Goal: Task Accomplishment & Management: Complete application form

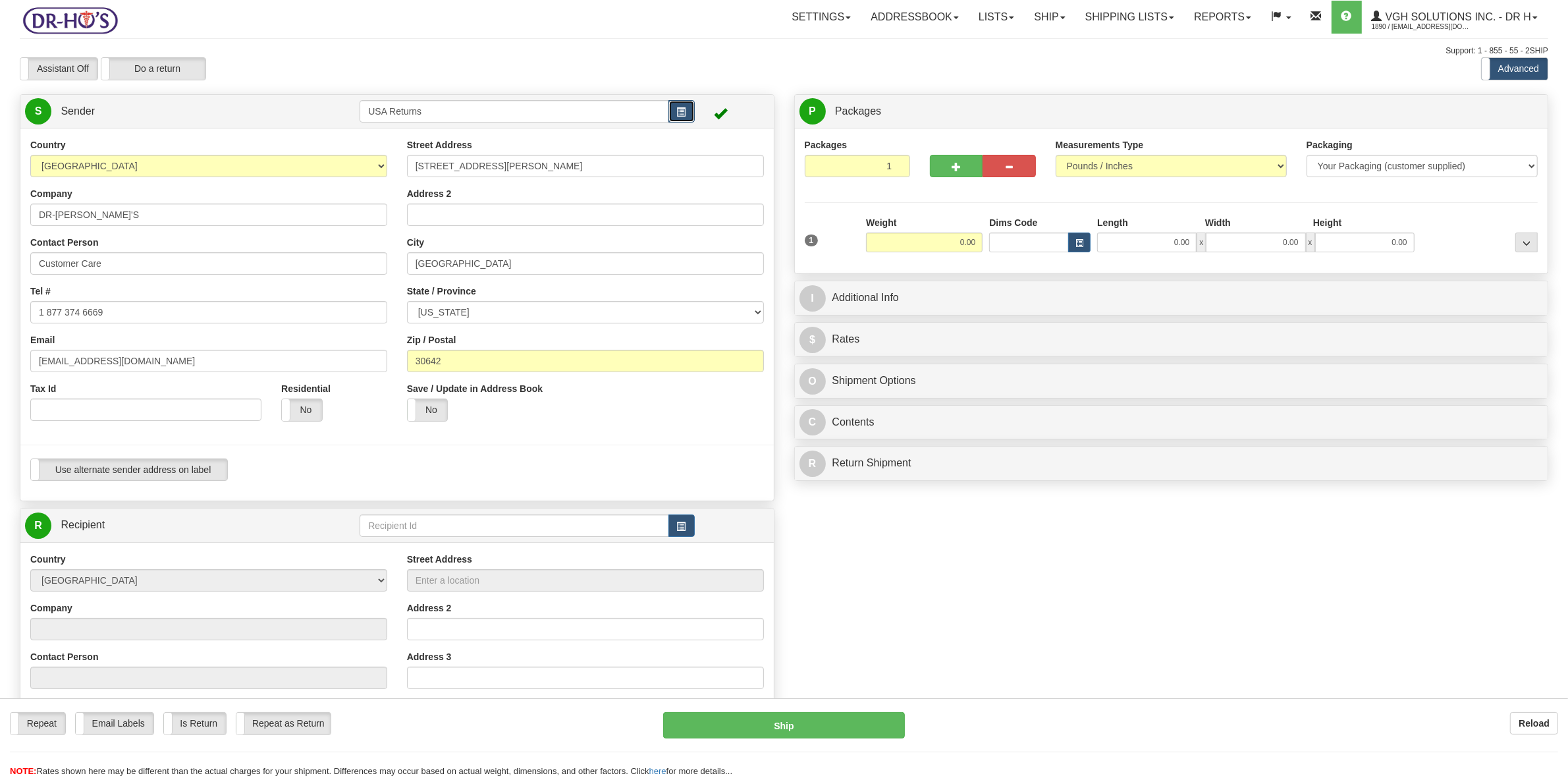
click at [682, 110] on span "button" at bounding box center [681, 112] width 9 height 9
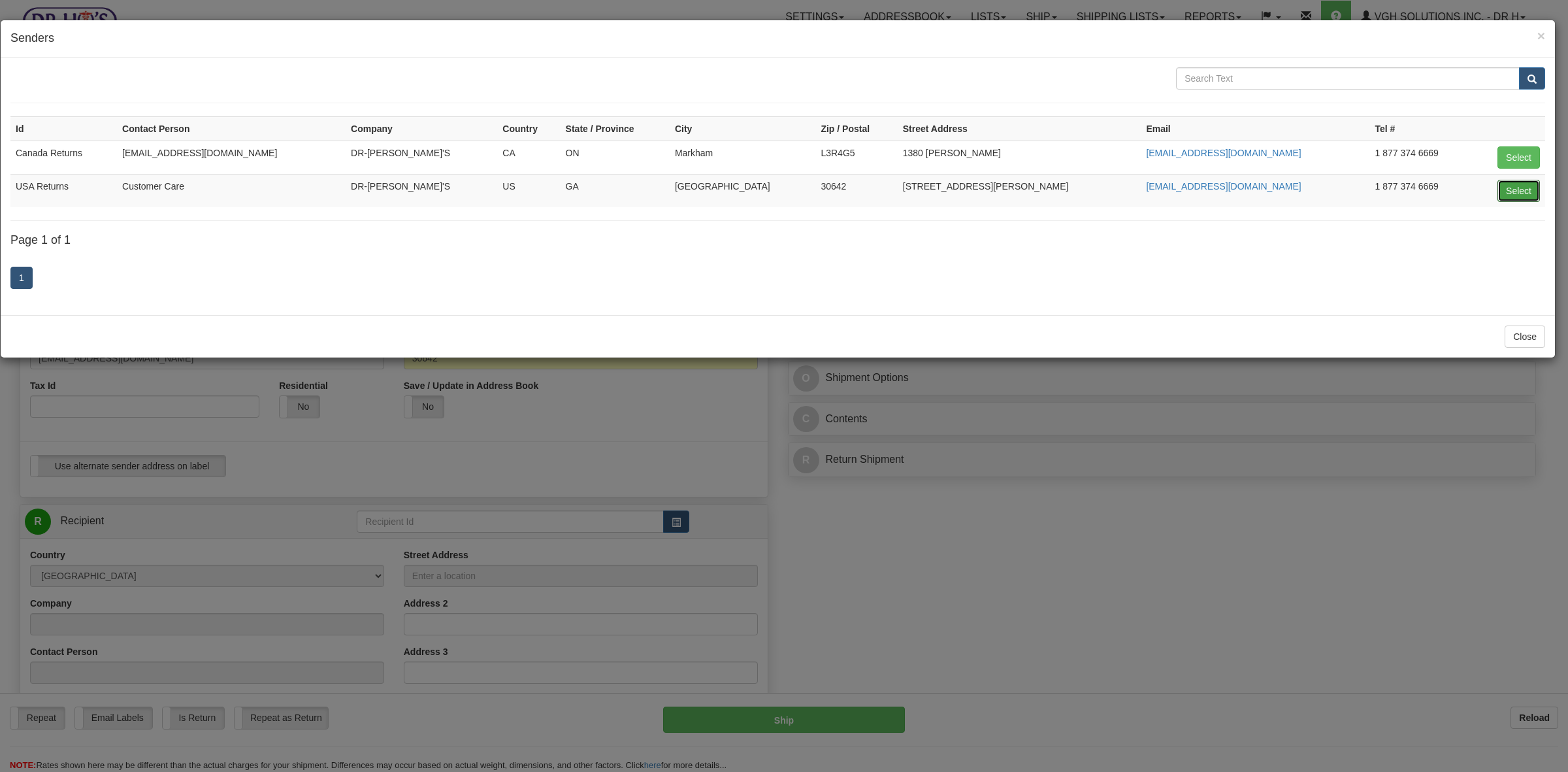
click at [1508, 197] on button "Select" at bounding box center [1519, 191] width 43 height 22
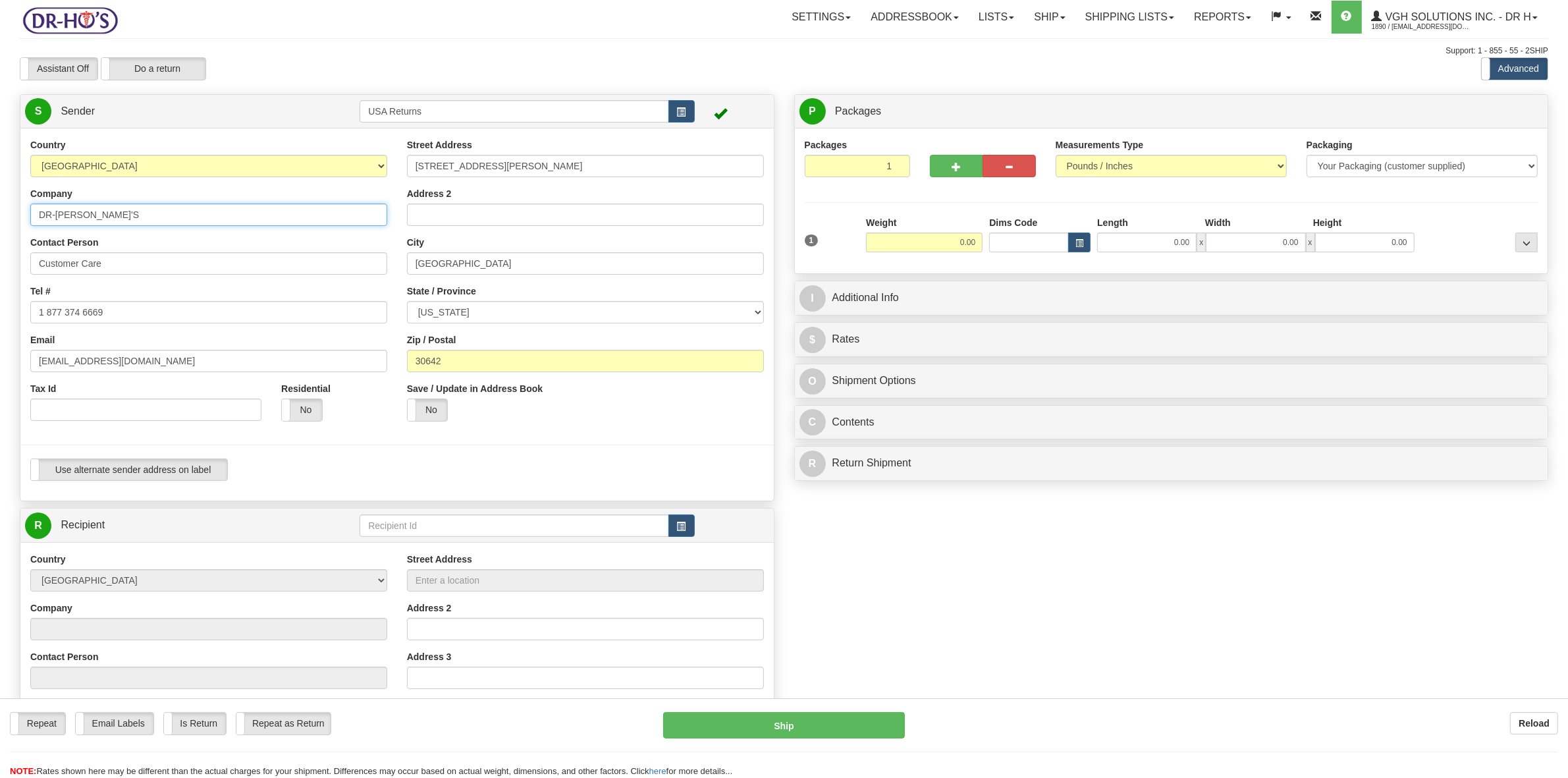
drag, startPoint x: 85, startPoint y: 218, endPoint x: 0, endPoint y: 222, distance: 85.1
click at [0, 222] on div "Toggle navigation Settings Shipping Preferences Fields Preferences New" at bounding box center [784, 530] width 1568 height 1061
drag, startPoint x: 48, startPoint y: 266, endPoint x: 0, endPoint y: 271, distance: 48.3
click at [0, 269] on div "Toggle navigation Settings Shipping Preferences Fields Preferences New" at bounding box center [784, 530] width 1568 height 1061
drag, startPoint x: 112, startPoint y: 314, endPoint x: 0, endPoint y: 313, distance: 112.0
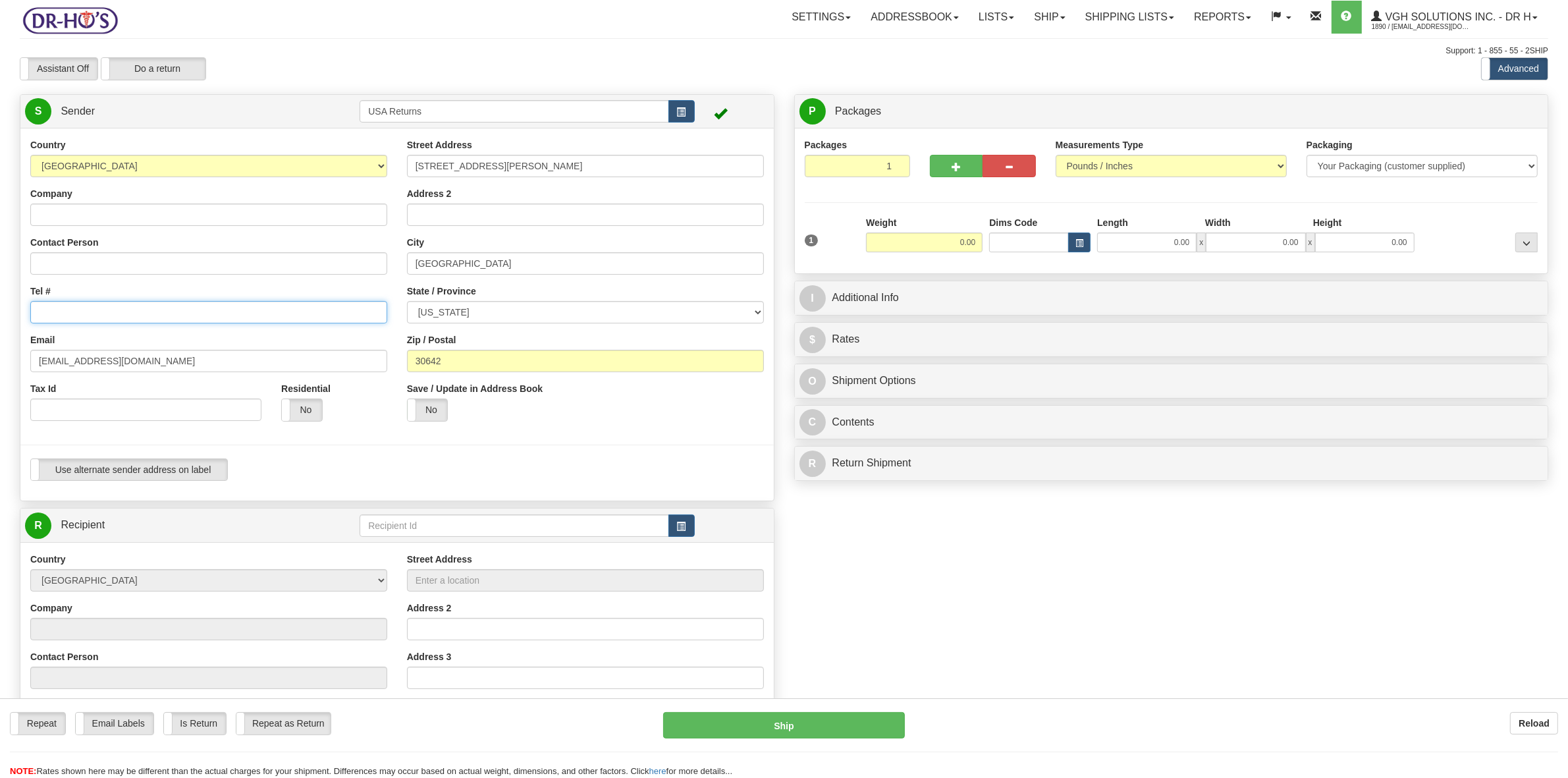
click at [0, 313] on div "Toggle navigation Settings Shipping Preferences Fields Preferences New" at bounding box center [784, 530] width 1568 height 1061
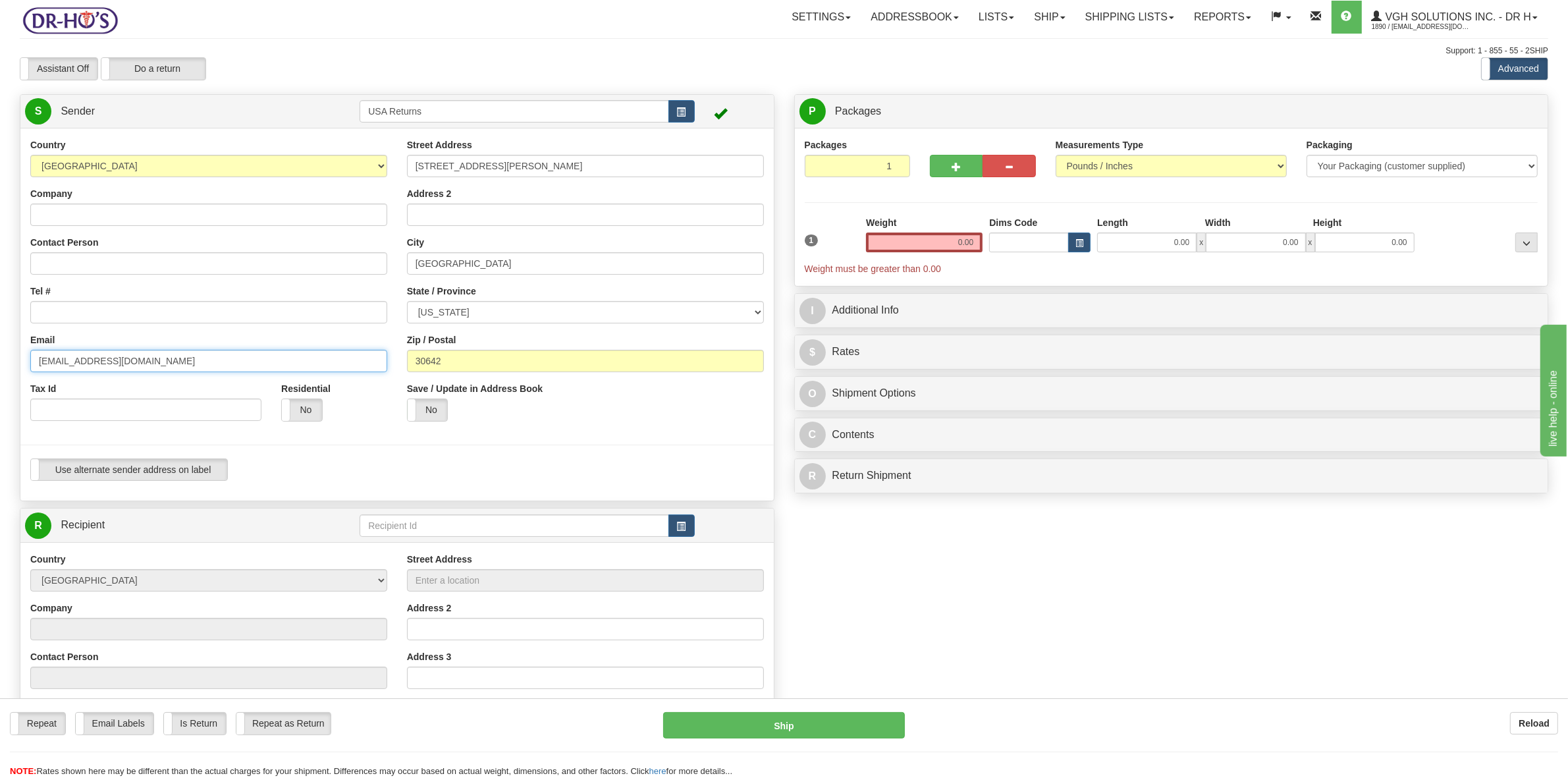
drag, startPoint x: 69, startPoint y: 365, endPoint x: 0, endPoint y: 362, distance: 69.1
click at [4, 365] on div "Toggle navigation Settings Shipping Preferences Fields Preferences New" at bounding box center [784, 530] width 1568 height 1061
click at [62, 217] on input "Company" at bounding box center [208, 214] width 357 height 22
paste input "[STREET_ADDRESS]"
type input "[STREET_ADDRESS]"
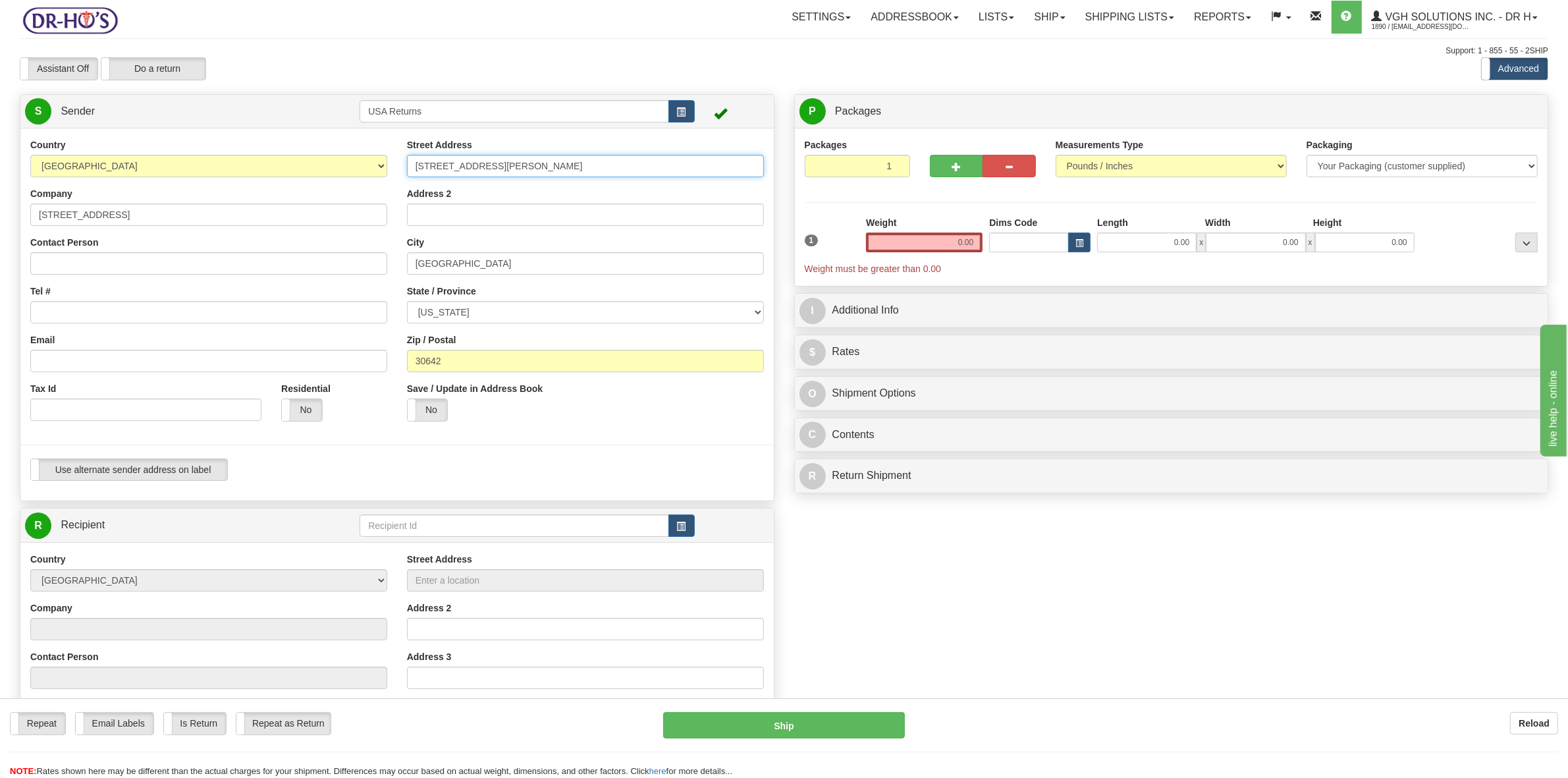
drag, startPoint x: 511, startPoint y: 166, endPoint x: 367, endPoint y: 165, distance: 144.0
click at [367, 165] on div "Country [GEOGRAPHIC_DATA] [GEOGRAPHIC_DATA] [GEOGRAPHIC_DATA] [GEOGRAPHIC_DATA]…" at bounding box center [398, 314] width 754 height 352
paste input "[STREET_ADDRESS]"
type input "[STREET_ADDRESS]"
drag, startPoint x: 132, startPoint y: 209, endPoint x: 10, endPoint y: 216, distance: 122.2
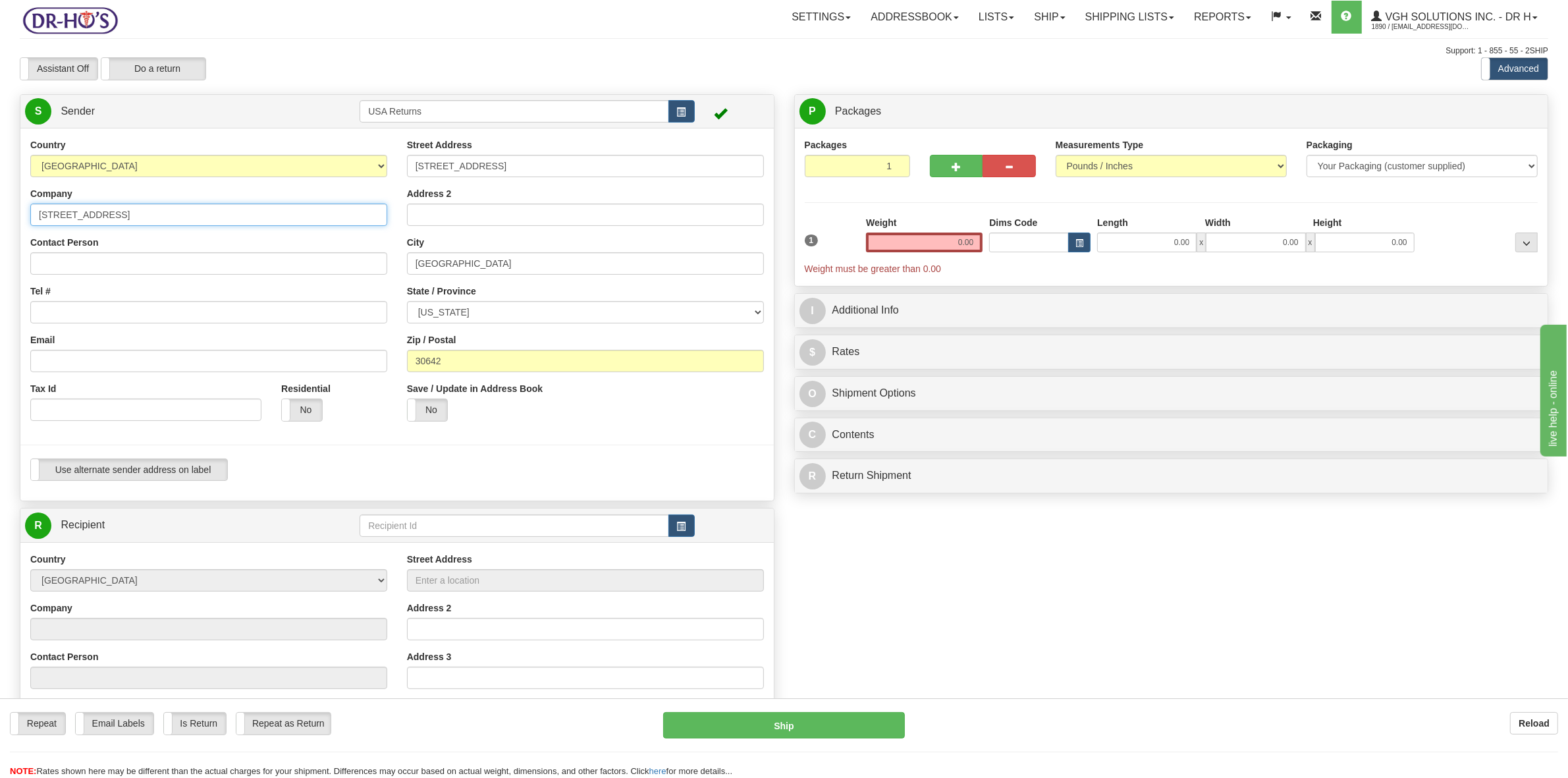
click at [10, 216] on div "Create a label for the return Create Pickup Without Label S Sender USA Returns" at bounding box center [397, 544] width 774 height 901
drag, startPoint x: 486, startPoint y: 264, endPoint x: 380, endPoint y: 270, distance: 106.2
click at [380, 270] on div "Country [GEOGRAPHIC_DATA] [GEOGRAPHIC_DATA] [GEOGRAPHIC_DATA] [GEOGRAPHIC_DATA]…" at bounding box center [398, 314] width 754 height 352
paste input "Red Bay"
type input "Red Bay"
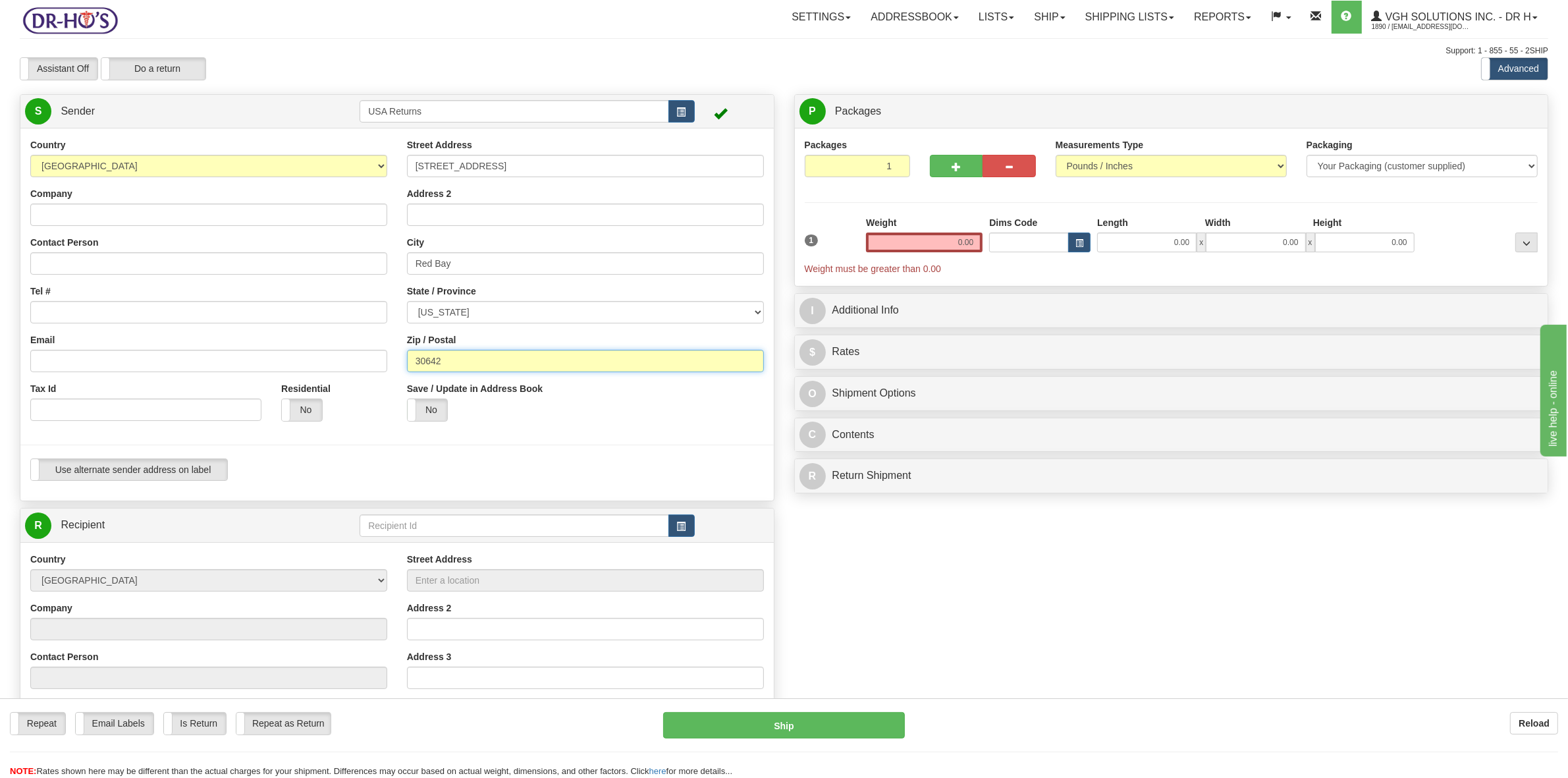
drag, startPoint x: 469, startPoint y: 365, endPoint x: 393, endPoint y: 363, distance: 76.0
click at [393, 363] on div "Country [GEOGRAPHIC_DATA] [GEOGRAPHIC_DATA] [GEOGRAPHIC_DATA] [GEOGRAPHIC_DATA]…" at bounding box center [398, 314] width 754 height 352
paste input "558"
type input "35582"
click at [532, 315] on select "[US_STATE] [US_STATE] [US_STATE] [US_STATE] Armed Forces America Armed Forces E…" at bounding box center [585, 312] width 357 height 22
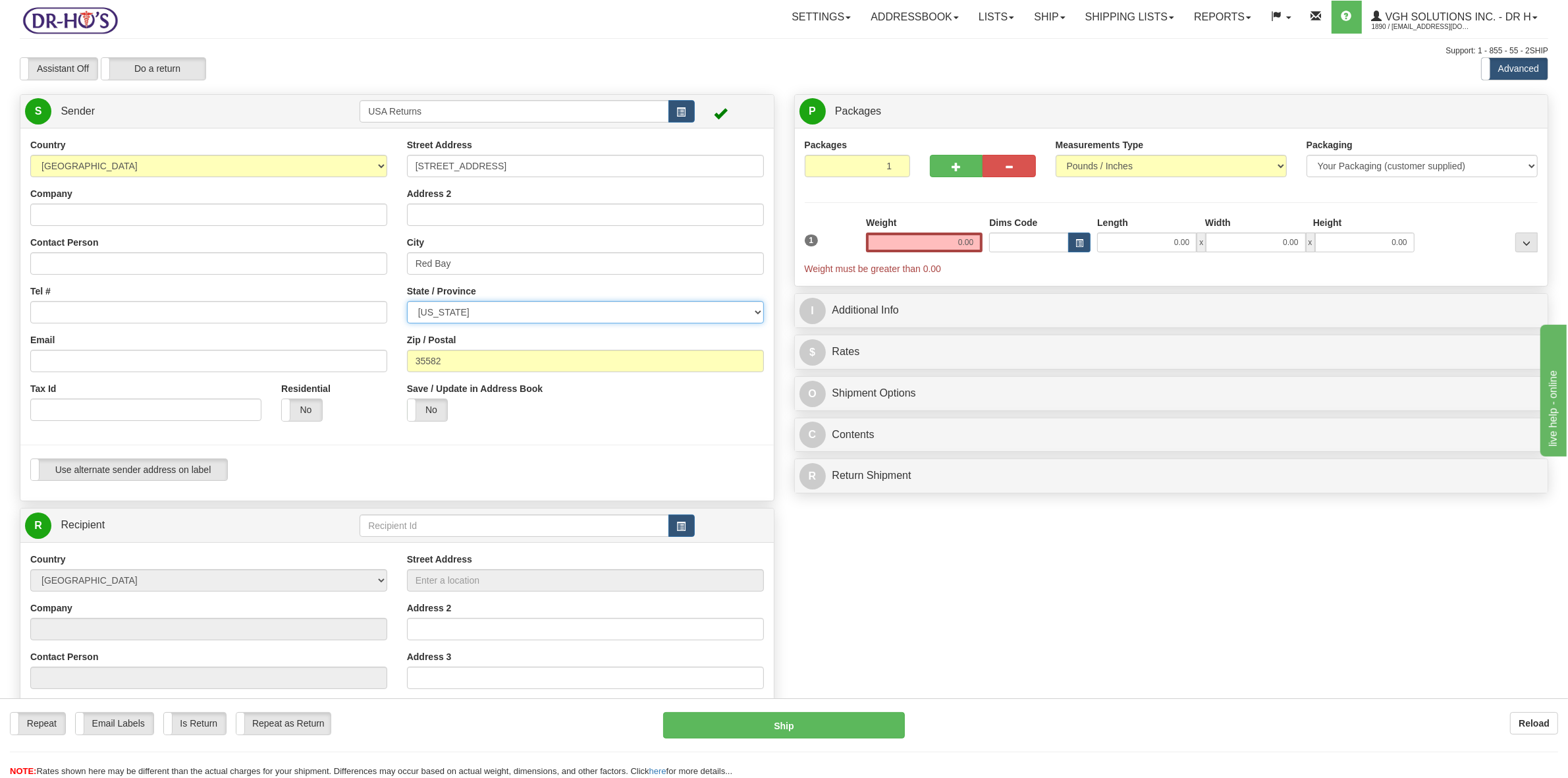
select select "AL"
click at [407, 302] on select "[US_STATE] [US_STATE] [US_STATE] [US_STATE] Armed Forces America Armed Forces E…" at bounding box center [585, 312] width 357 height 22
drag, startPoint x: 94, startPoint y: 224, endPoint x: 162, endPoint y: 183, distance: 79.4
click at [94, 224] on input "Company" at bounding box center [208, 214] width 357 height 22
paste input "[PERSON_NAME]"
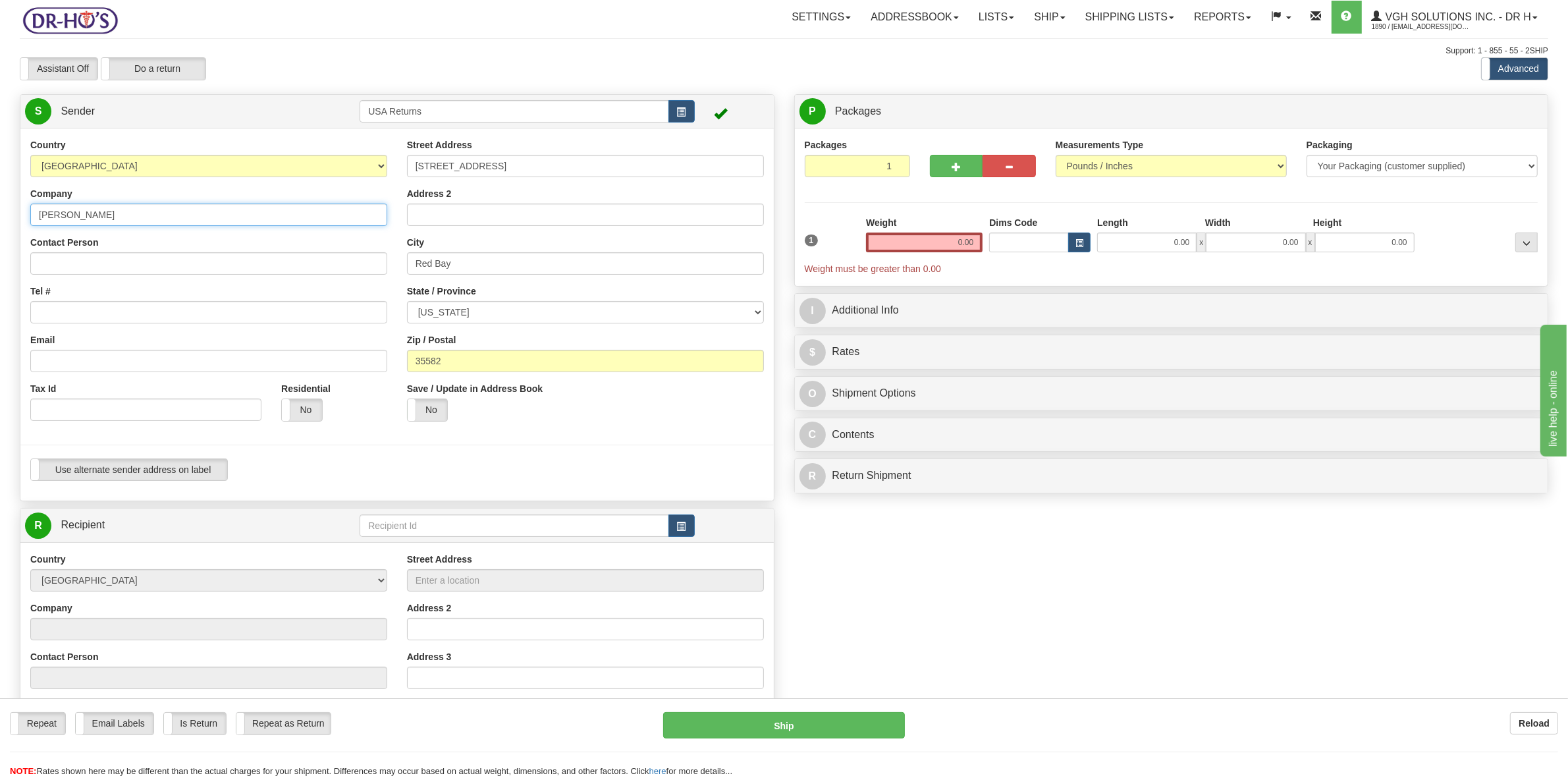
type input "[PERSON_NAME]"
click at [66, 269] on input "Contact Person" at bounding box center [208, 263] width 357 height 22
paste input "[PERSON_NAME]"
type input "[PERSON_NAME]"
drag, startPoint x: 80, startPoint y: 321, endPoint x: 214, endPoint y: 213, distance: 172.1
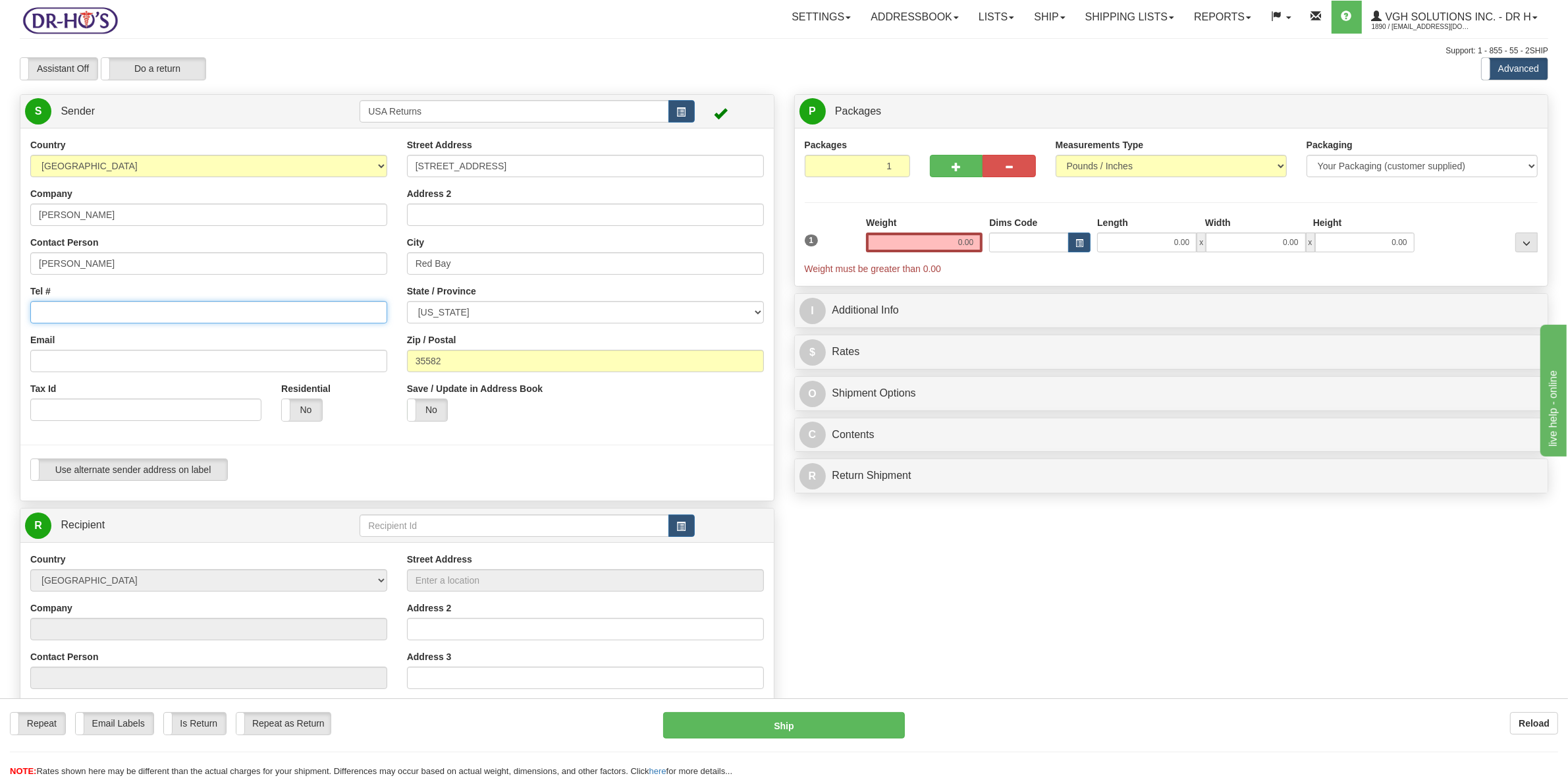
click at [82, 320] on input "Tel #" at bounding box center [208, 312] width 357 height 22
paste input "[PHONE_NUMBER]"
type input "[PHONE_NUMBER]"
click at [70, 357] on input "Email" at bounding box center [208, 360] width 357 height 22
paste input "[EMAIL_ADDRESS][DOMAIN_NAME]"
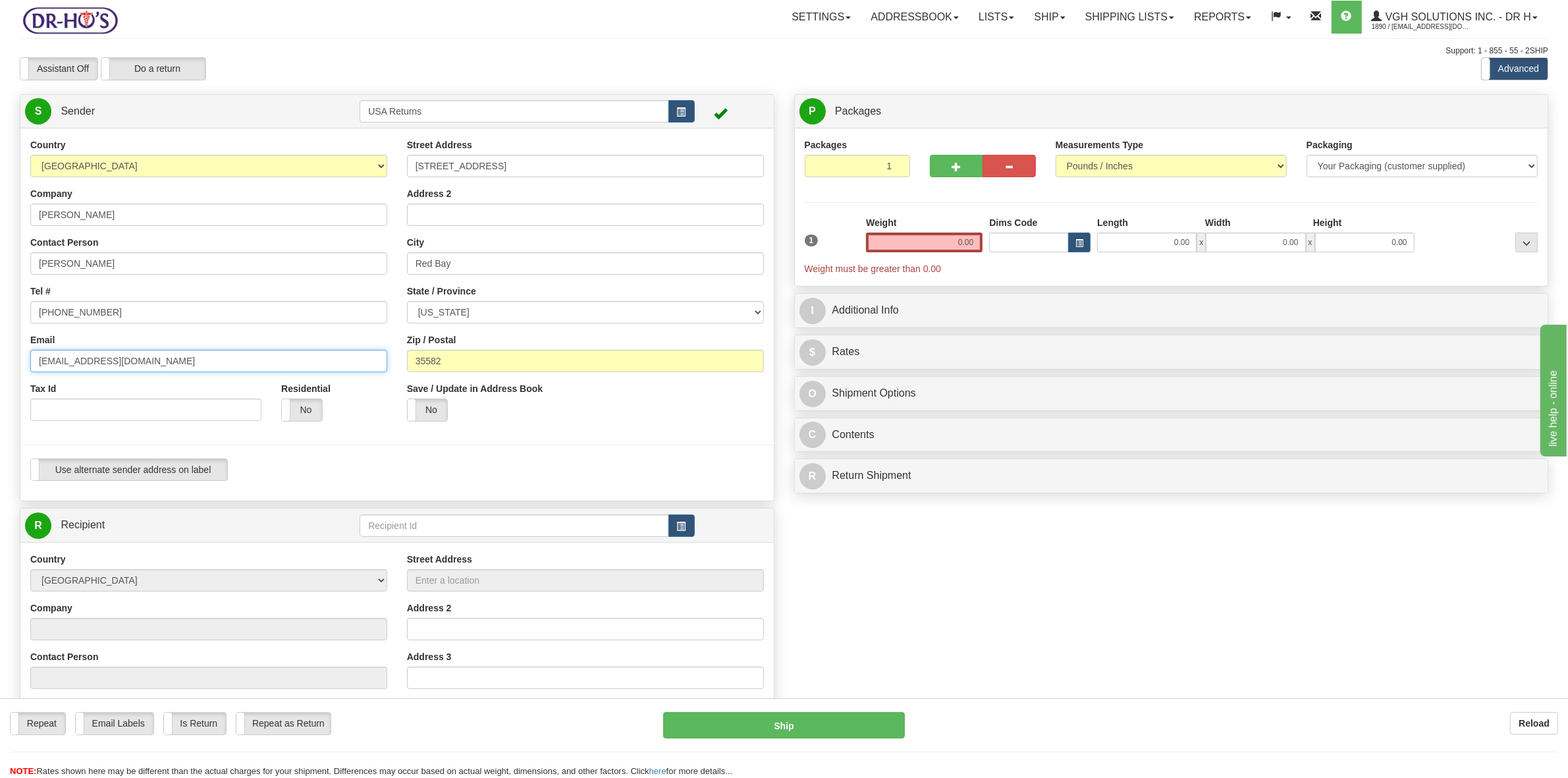
type input "[EMAIL_ADDRESS][DOMAIN_NAME]"
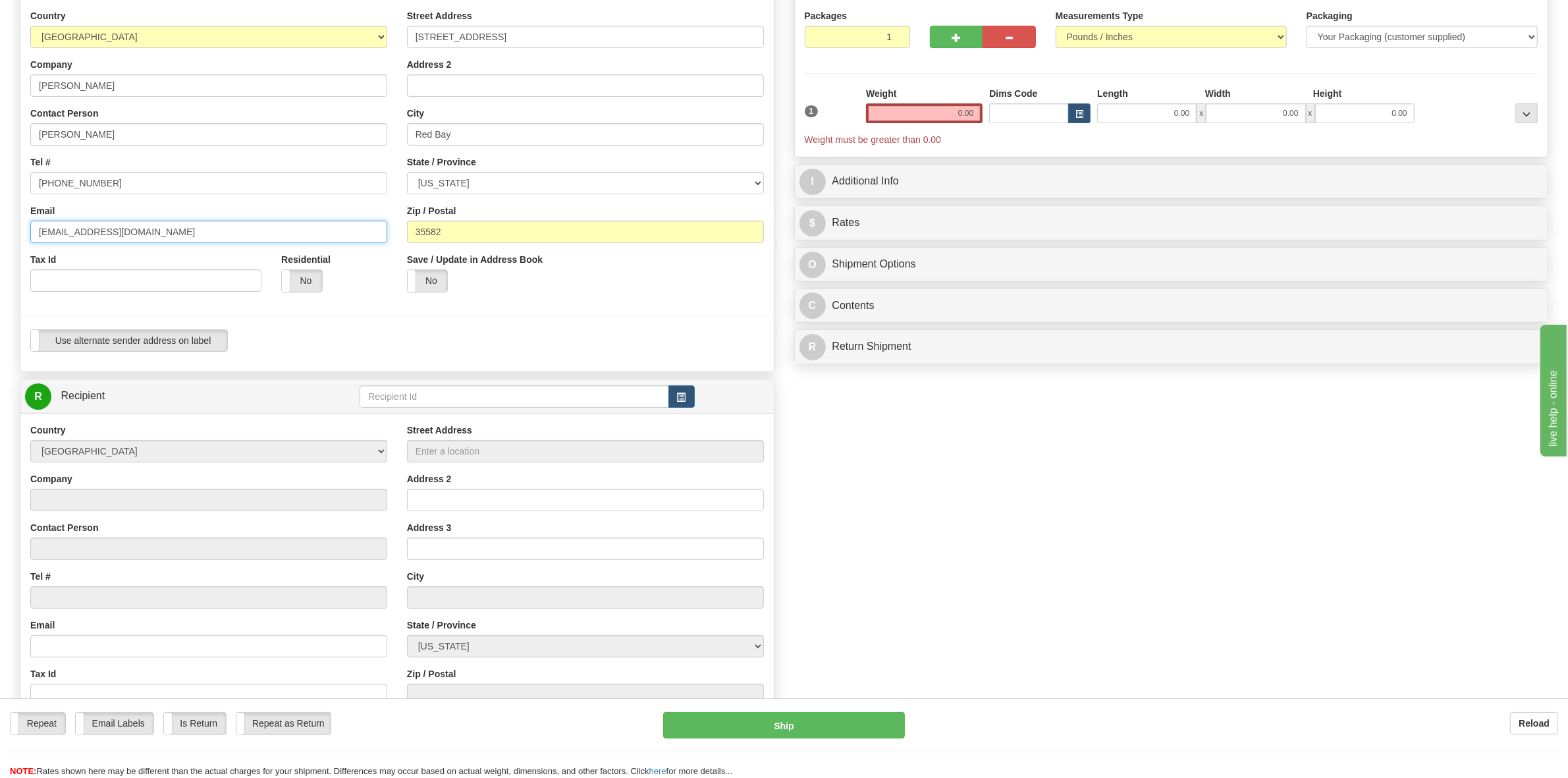
scroll to position [165, 0]
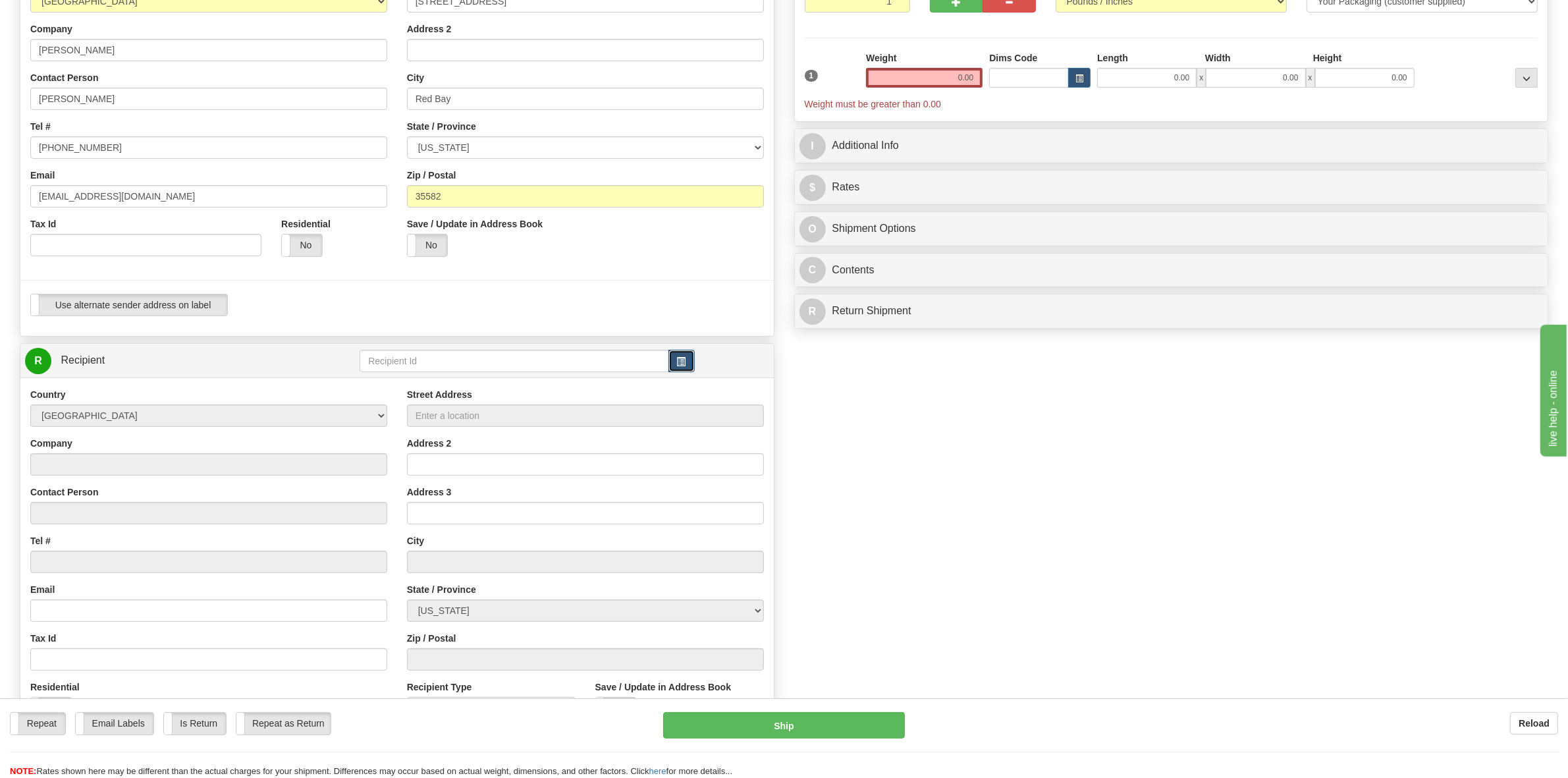
click at [677, 362] on span "button" at bounding box center [681, 362] width 9 height 9
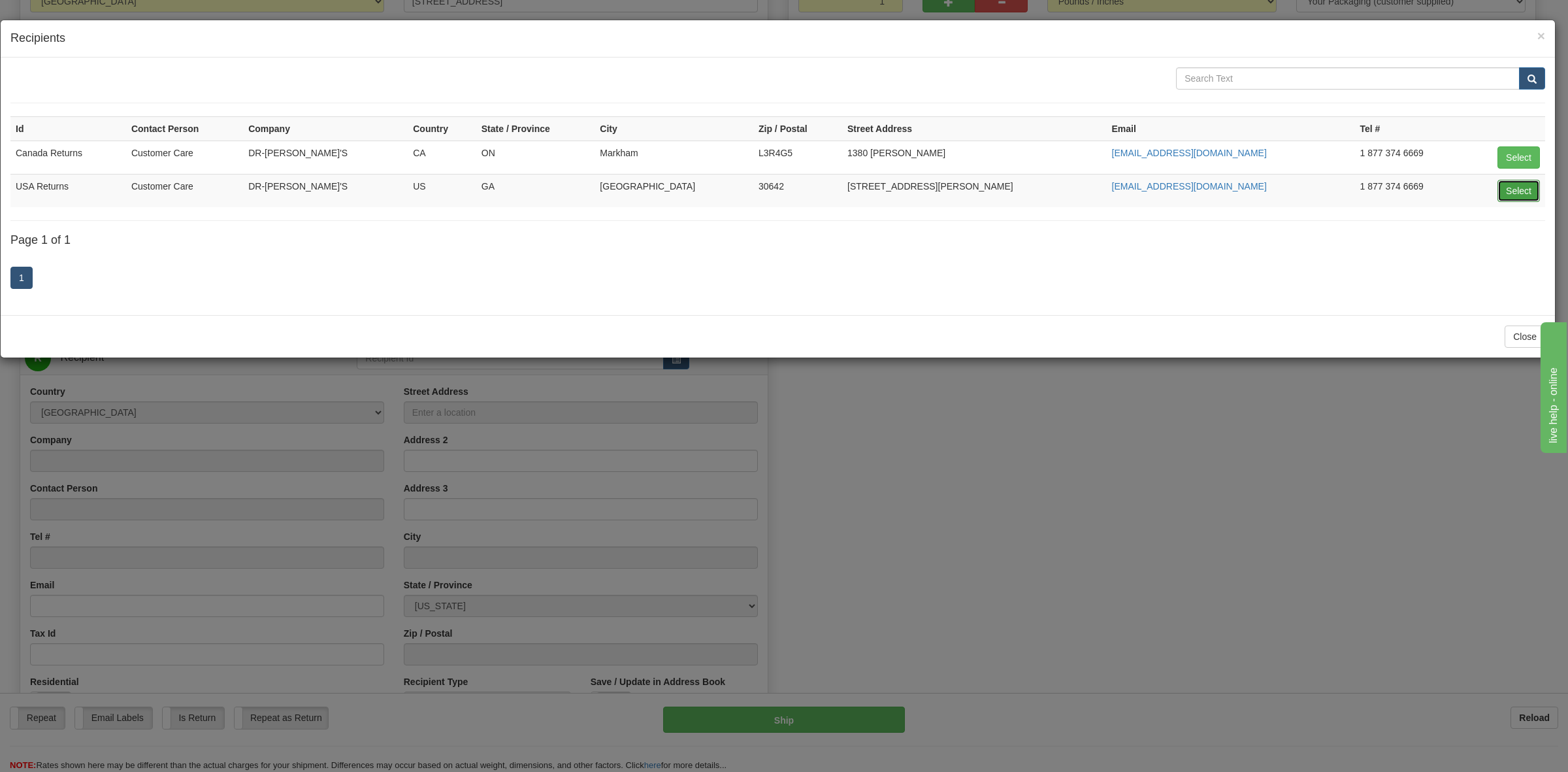
click at [1510, 193] on button "Select" at bounding box center [1519, 191] width 43 height 22
type input "USA Returns"
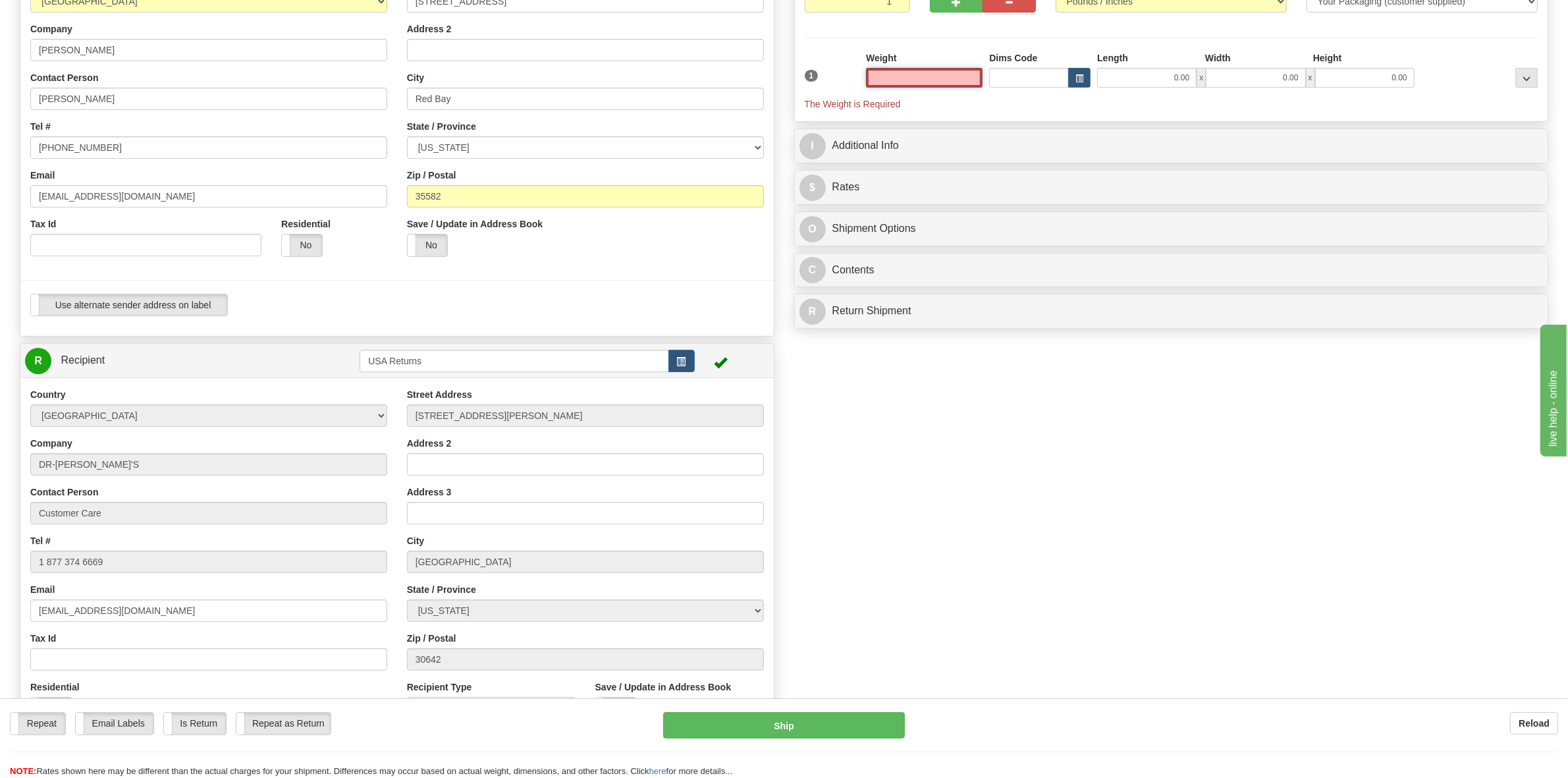
click at [973, 80] on input "text" at bounding box center [924, 78] width 117 height 20
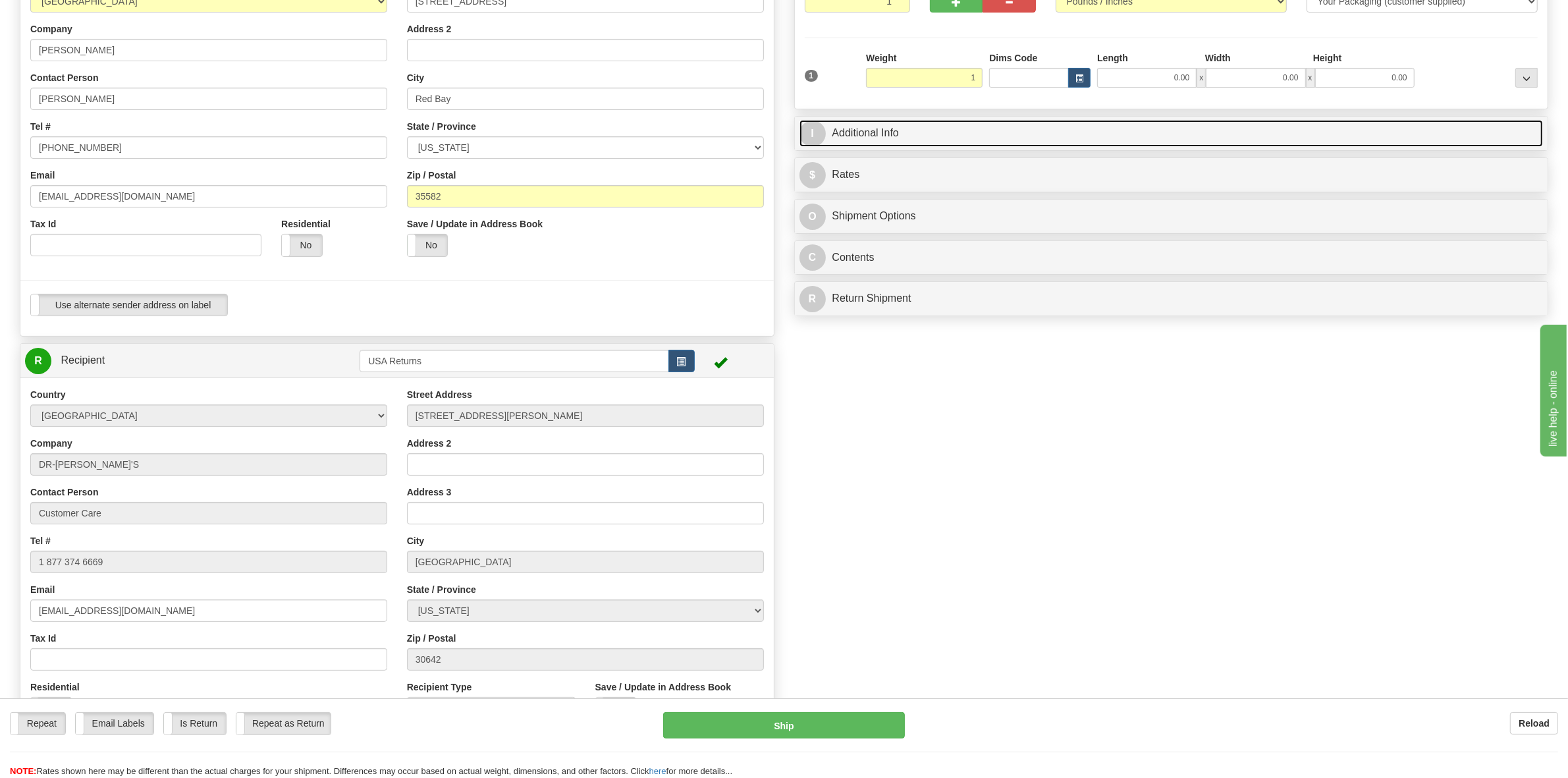
type input "1.00"
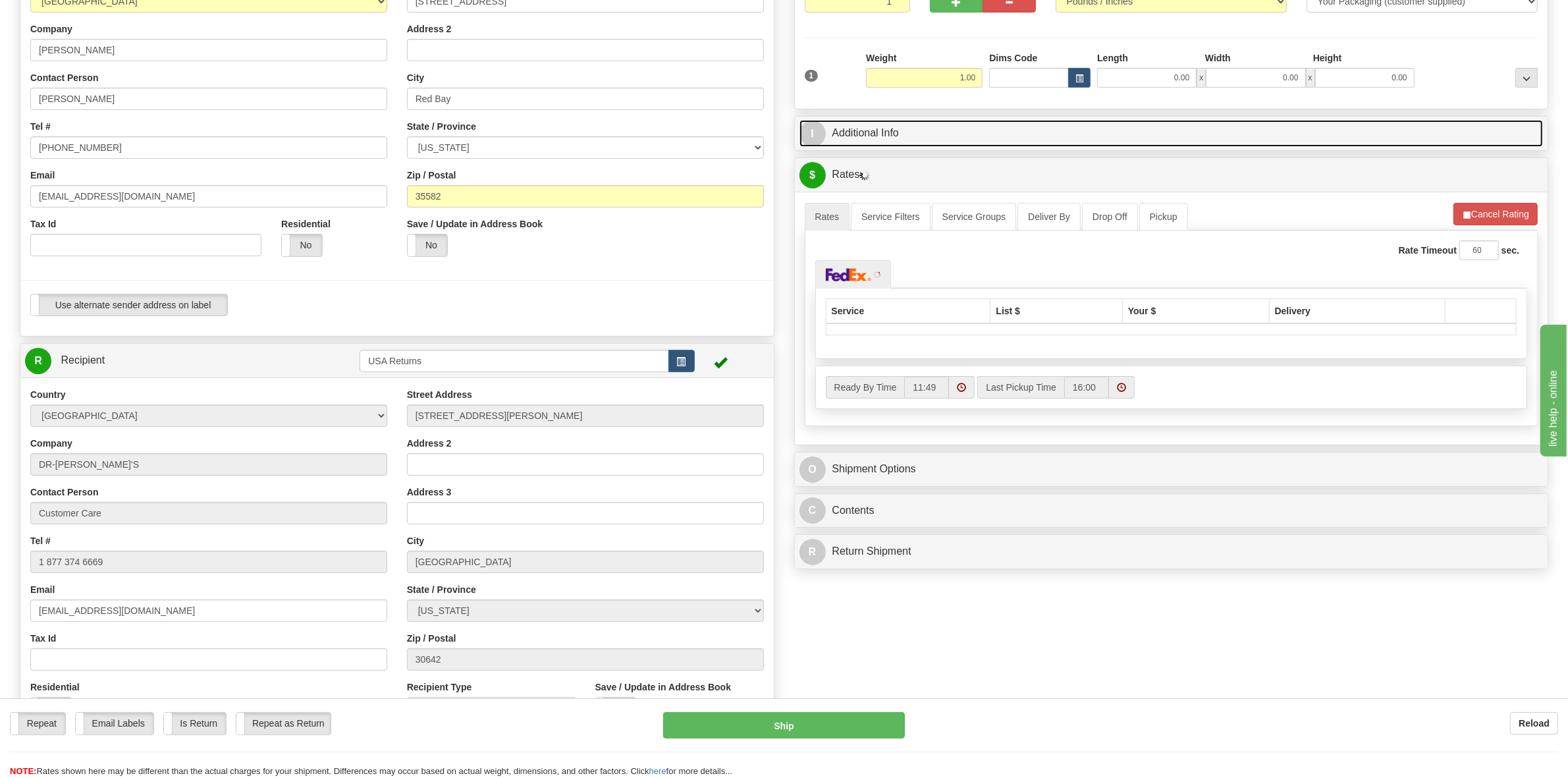
click at [880, 138] on link "I Additional Info" at bounding box center [1171, 133] width 744 height 27
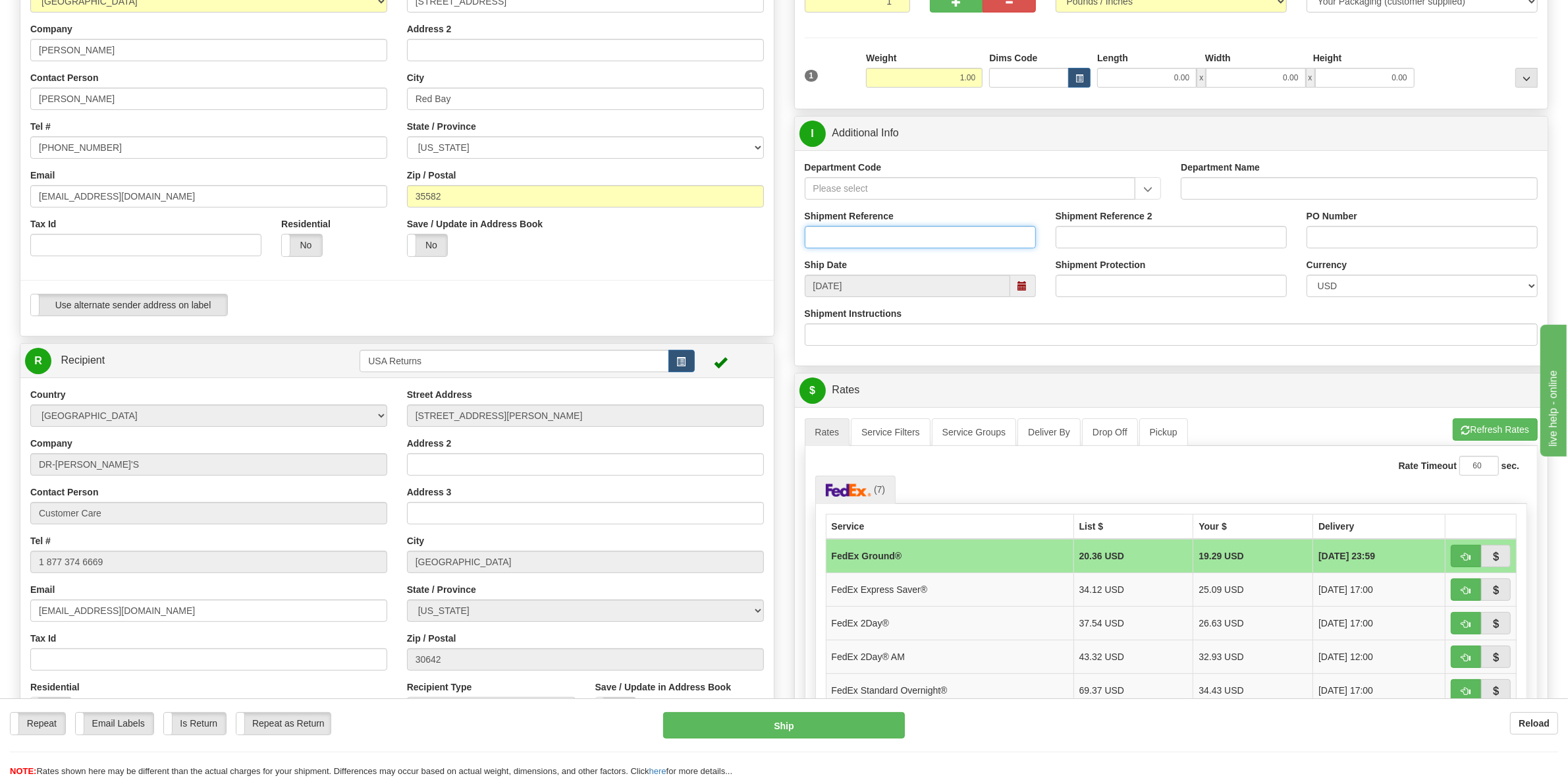
click at [910, 246] on input "Shipment Reference" at bounding box center [920, 236] width 231 height 22
paste input "829383"
click at [1015, 289] on span at bounding box center [1024, 285] width 26 height 22
type input "829383"
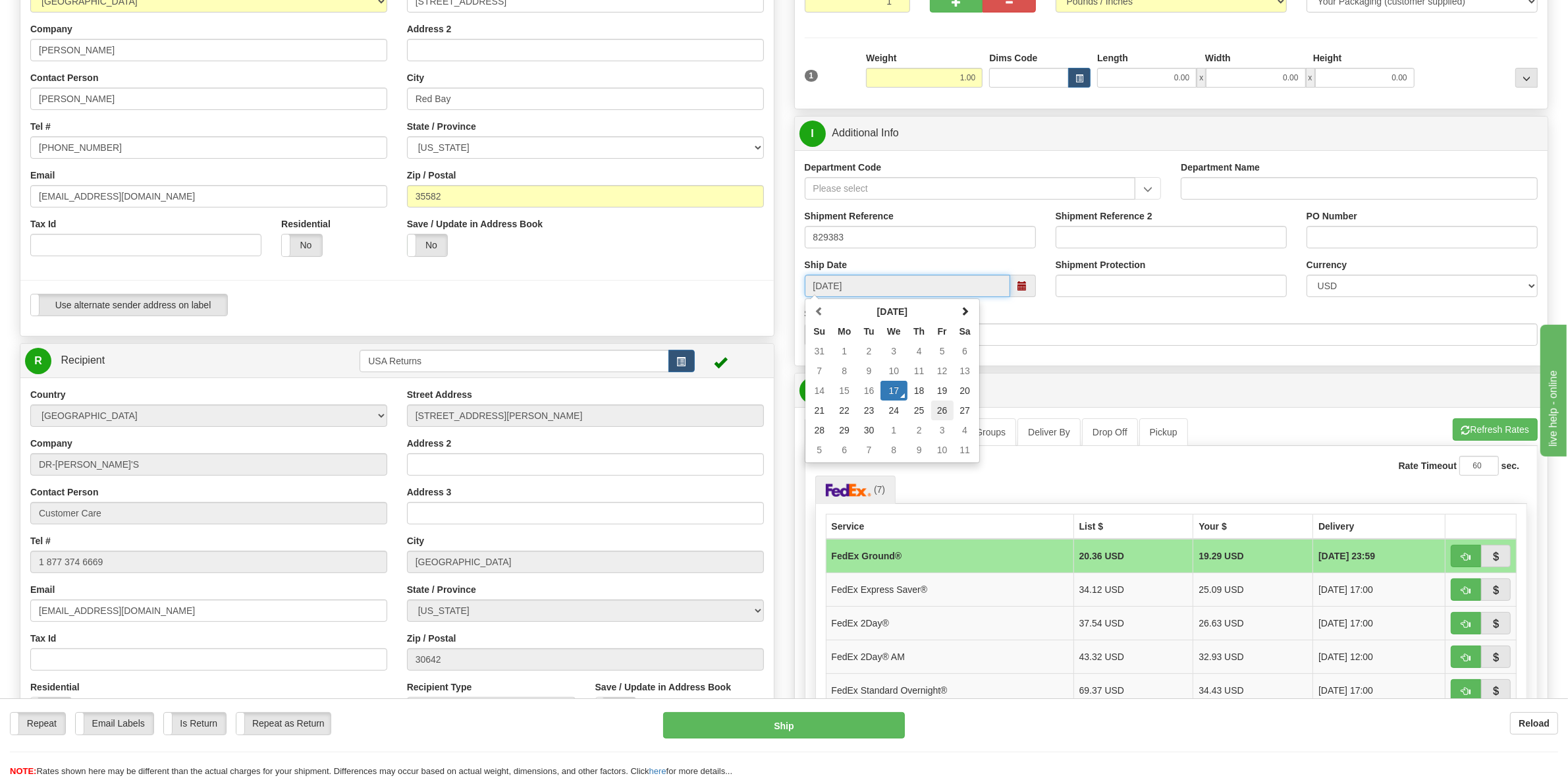
click at [939, 413] on td "26" at bounding box center [942, 410] width 22 height 20
type input "[DATE]"
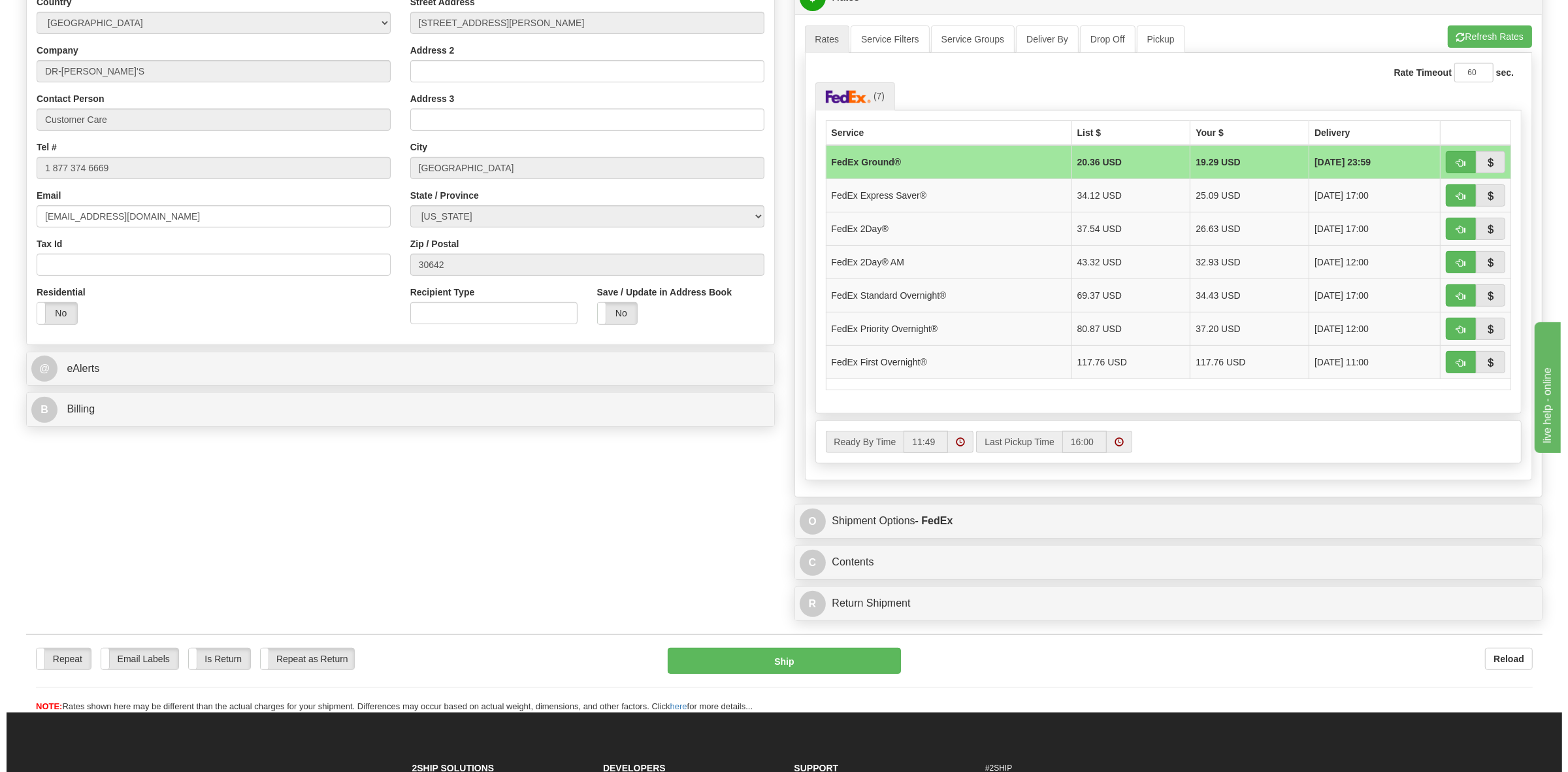
scroll to position [572, 0]
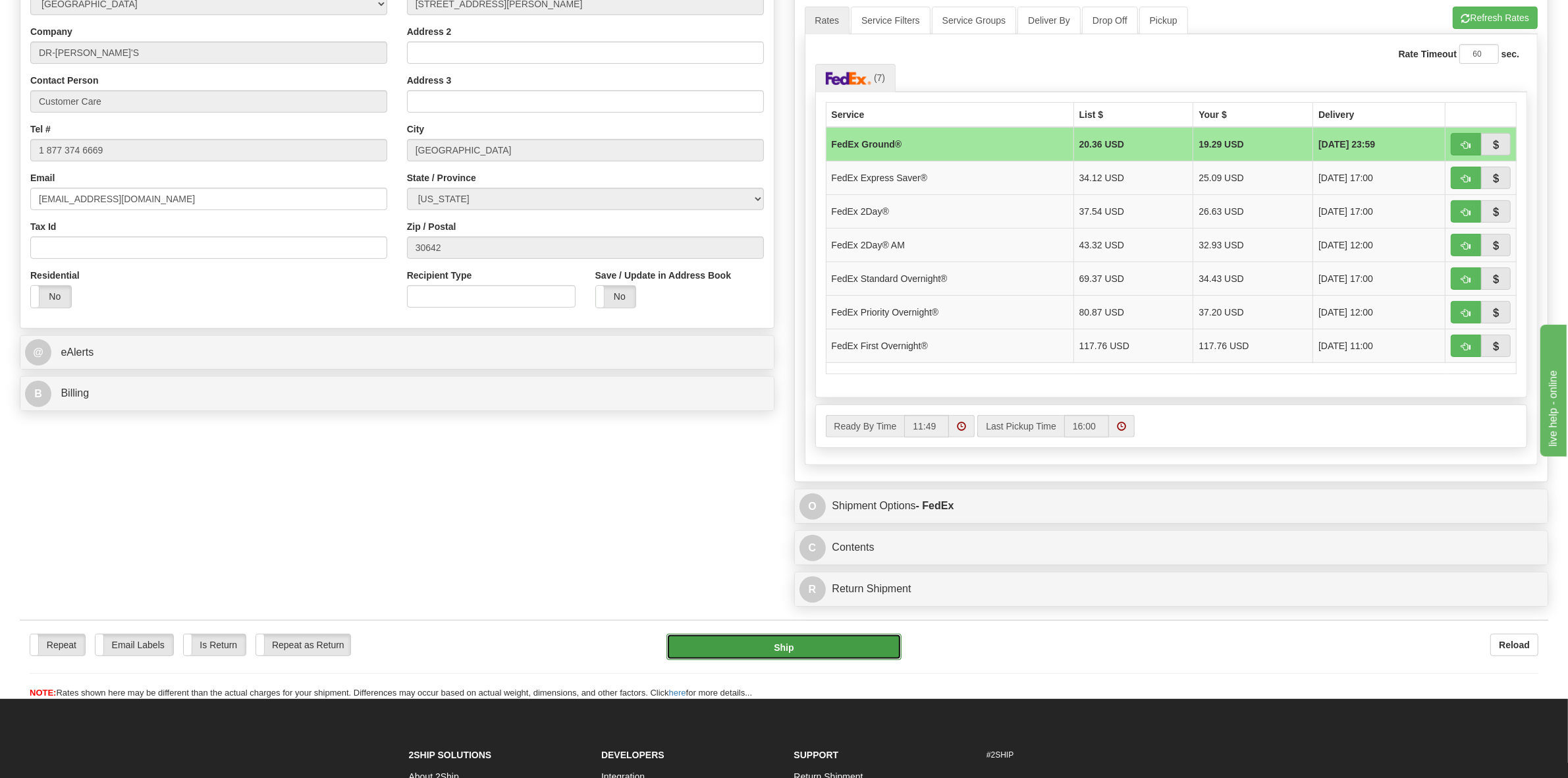
click at [807, 658] on button "Ship" at bounding box center [784, 647] width 235 height 27
type input "92"
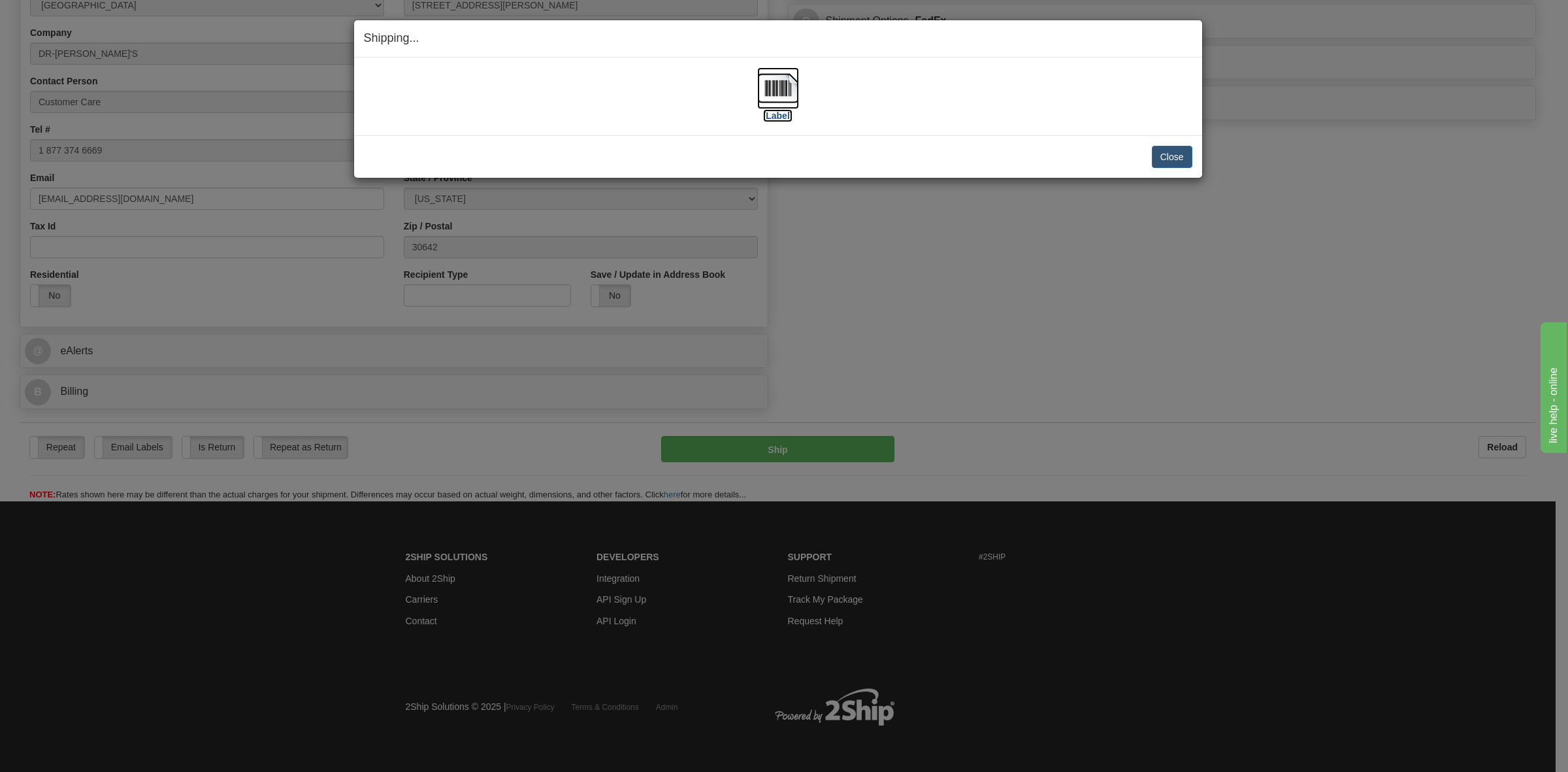
click at [781, 112] on label "[Label]" at bounding box center [778, 116] width 30 height 13
